Goal: Task Accomplishment & Management: Complete application form

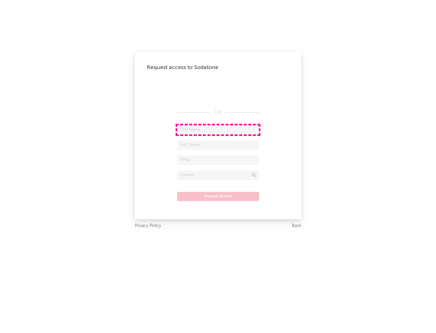
click at [218, 129] on input "text" at bounding box center [218, 129] width 82 height 9
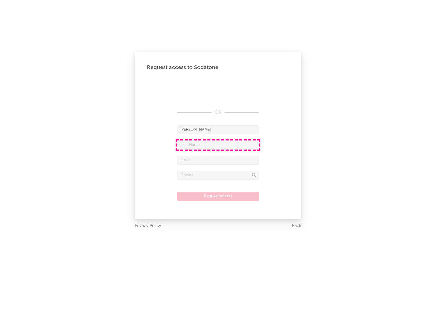
type input "[PERSON_NAME]"
click at [218, 145] on input "text" at bounding box center [218, 144] width 82 height 9
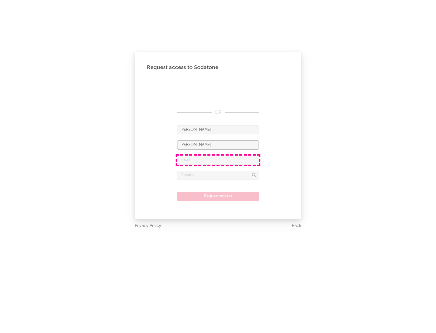
type input "[PERSON_NAME]"
click at [218, 160] on input "text" at bounding box center [218, 159] width 82 height 9
type input "[EMAIL_ADDRESS][DOMAIN_NAME]"
click at [218, 175] on input "text" at bounding box center [218, 175] width 82 height 9
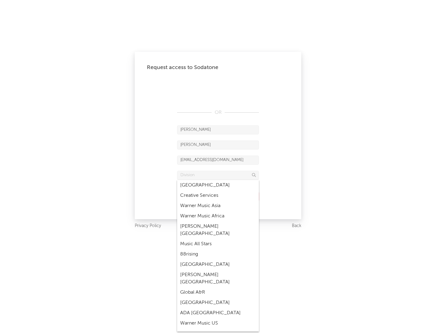
click at [218, 239] on div "Music All Stars" at bounding box center [218, 244] width 82 height 10
type input "Music All Stars"
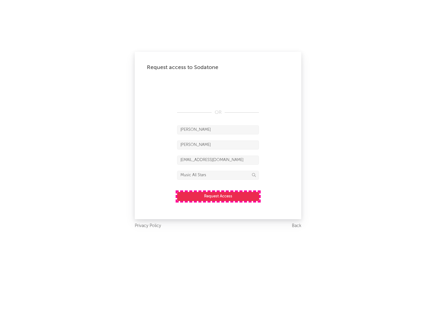
click at [218, 196] on button "Request Access" at bounding box center [218, 196] width 82 height 9
